Goal: Information Seeking & Learning: Find specific fact

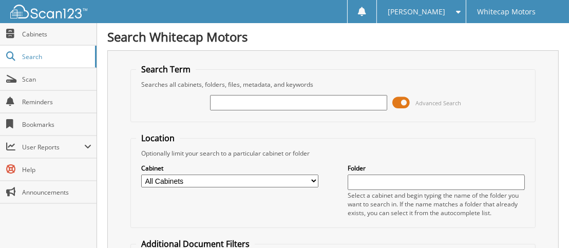
click at [250, 102] on input "text" at bounding box center [298, 102] width 177 height 15
type input "284876"
click at [36, 34] on span "Cabinets" at bounding box center [56, 34] width 69 height 9
click at [302, 103] on input "text" at bounding box center [298, 102] width 177 height 15
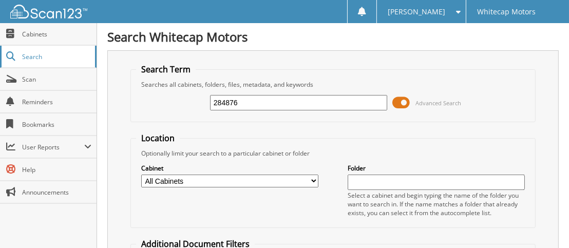
type input "284876"
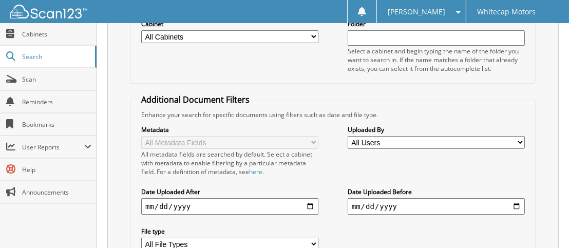
scroll to position [6, 0]
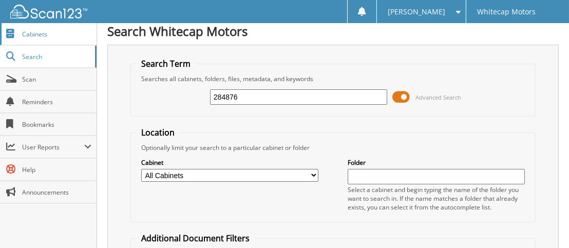
click at [28, 32] on span "Cabinets" at bounding box center [56, 34] width 69 height 9
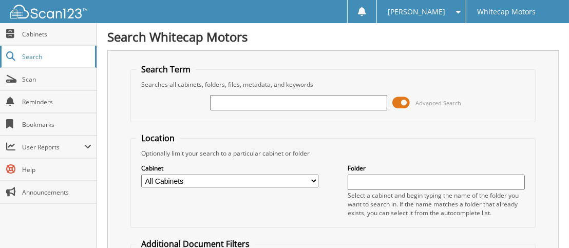
click at [29, 54] on span "Search" at bounding box center [56, 56] width 68 height 9
click at [34, 31] on span "Cabinets" at bounding box center [56, 34] width 69 height 9
click at [218, 96] on input "text" at bounding box center [298, 102] width 177 height 15
type input "284876"
click at [419, 101] on span "Advanced Search" at bounding box center [438, 103] width 46 height 8
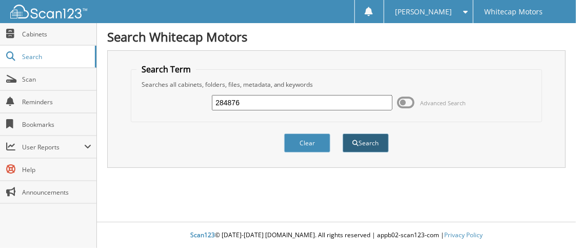
click at [365, 143] on button "Search" at bounding box center [366, 142] width 46 height 19
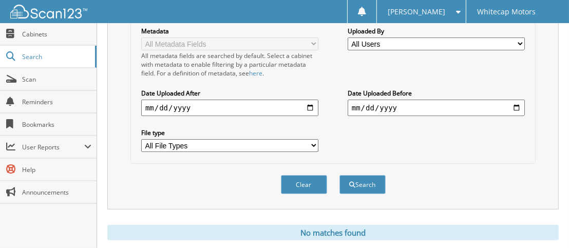
scroll to position [262, 0]
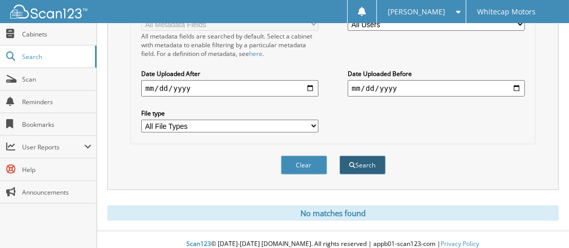
click at [362, 158] on button "Search" at bounding box center [362, 164] width 46 height 19
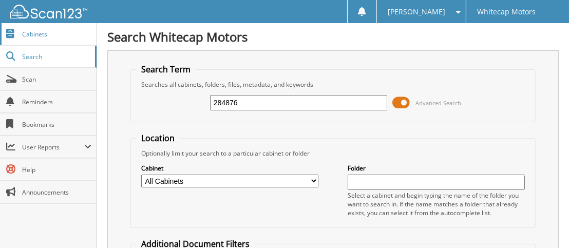
click at [22, 32] on span "Cabinets" at bounding box center [56, 34] width 69 height 9
click at [242, 101] on input "text" at bounding box center [298, 102] width 177 height 15
type input "barrhead"
click at [427, 100] on span "Advanced Search" at bounding box center [438, 103] width 46 height 8
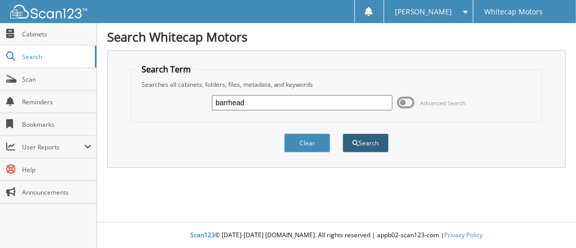
click at [360, 140] on button "Search" at bounding box center [366, 142] width 46 height 19
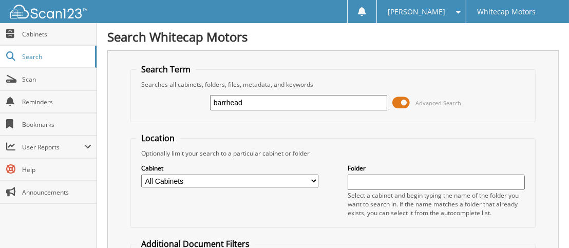
scroll to position [103, 0]
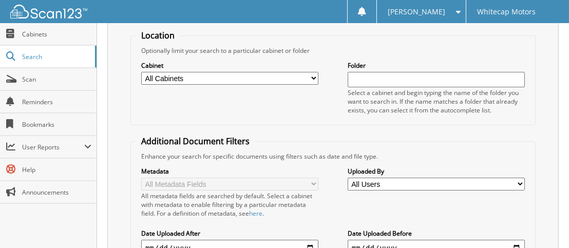
click at [312, 75] on select "All Cabinets ACCOUNTS PAYABLE - WCM ACCOUNTS RECEIVABLE - WCM CAR DEALS - WCM D…" at bounding box center [229, 78] width 177 height 13
select select "10269"
click at [141, 72] on select "All Cabinets ACCOUNTS PAYABLE - WCM ACCOUNTS RECEIVABLE - WCM CAR DEALS - WCM D…" at bounding box center [229, 78] width 177 height 13
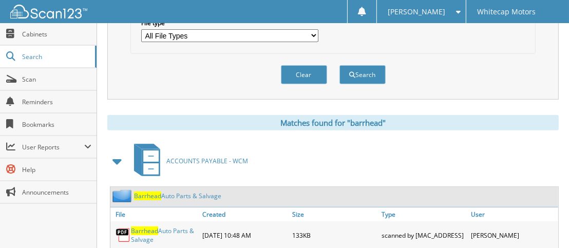
scroll to position [359, 0]
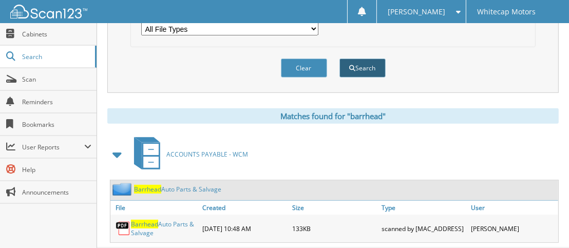
click at [367, 62] on button "Search" at bounding box center [362, 67] width 46 height 19
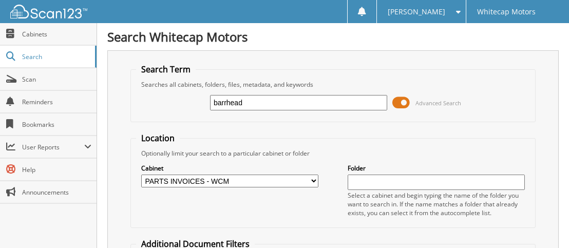
select select "10269"
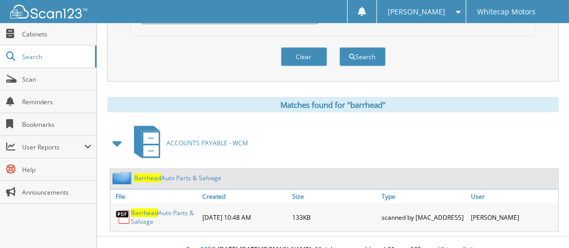
scroll to position [376, 0]
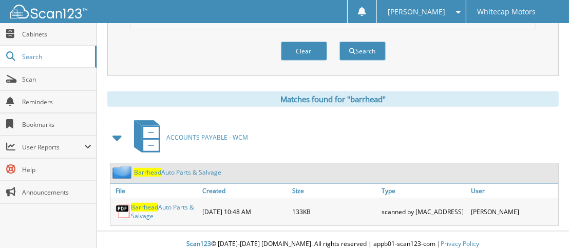
click at [143, 203] on span "Barrhead" at bounding box center [144, 207] width 27 height 9
click at [144, 168] on span "Barrhead" at bounding box center [147, 172] width 27 height 9
